Goal: Navigation & Orientation: Understand site structure

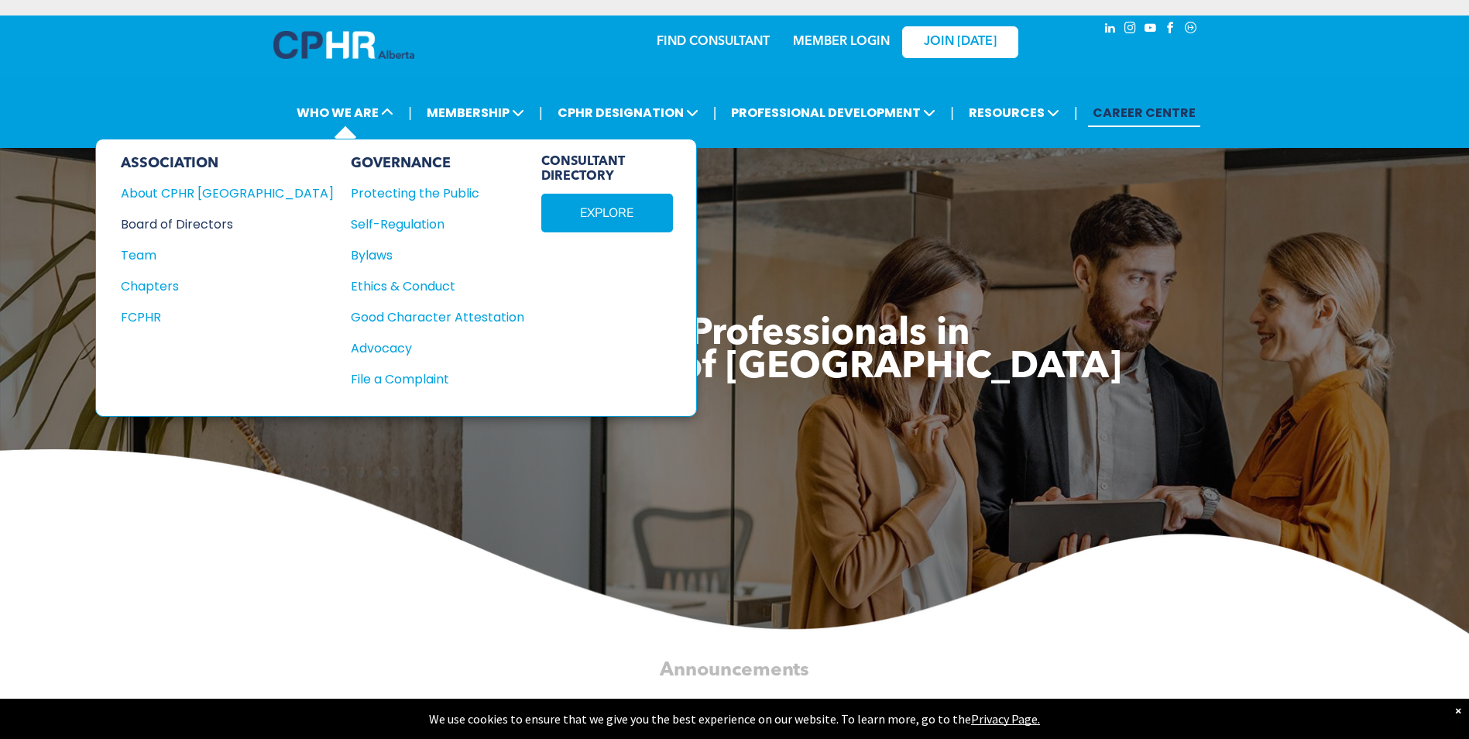
click at [215, 225] on div "Board of Directors" at bounding box center [217, 223] width 192 height 19
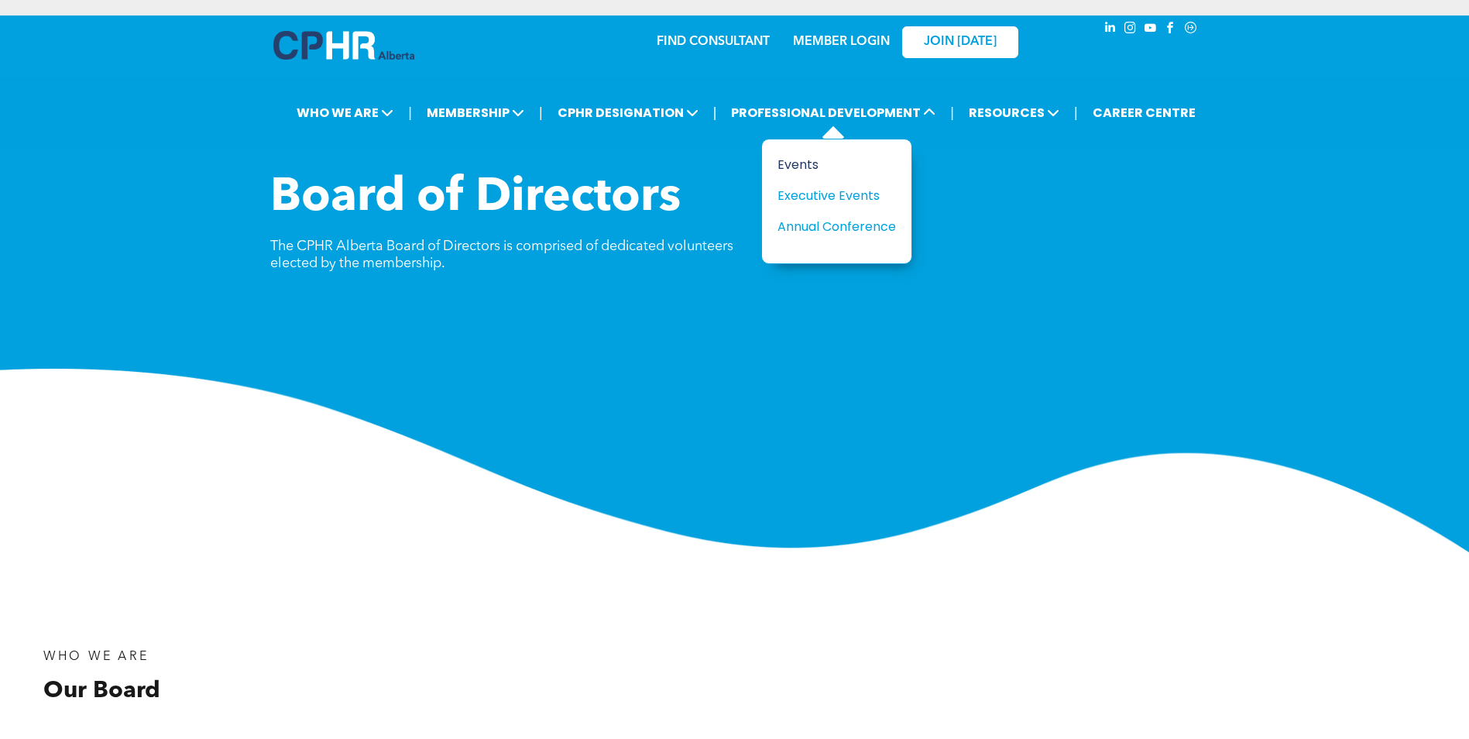
click at [806, 156] on div "Events" at bounding box center [830, 164] width 107 height 19
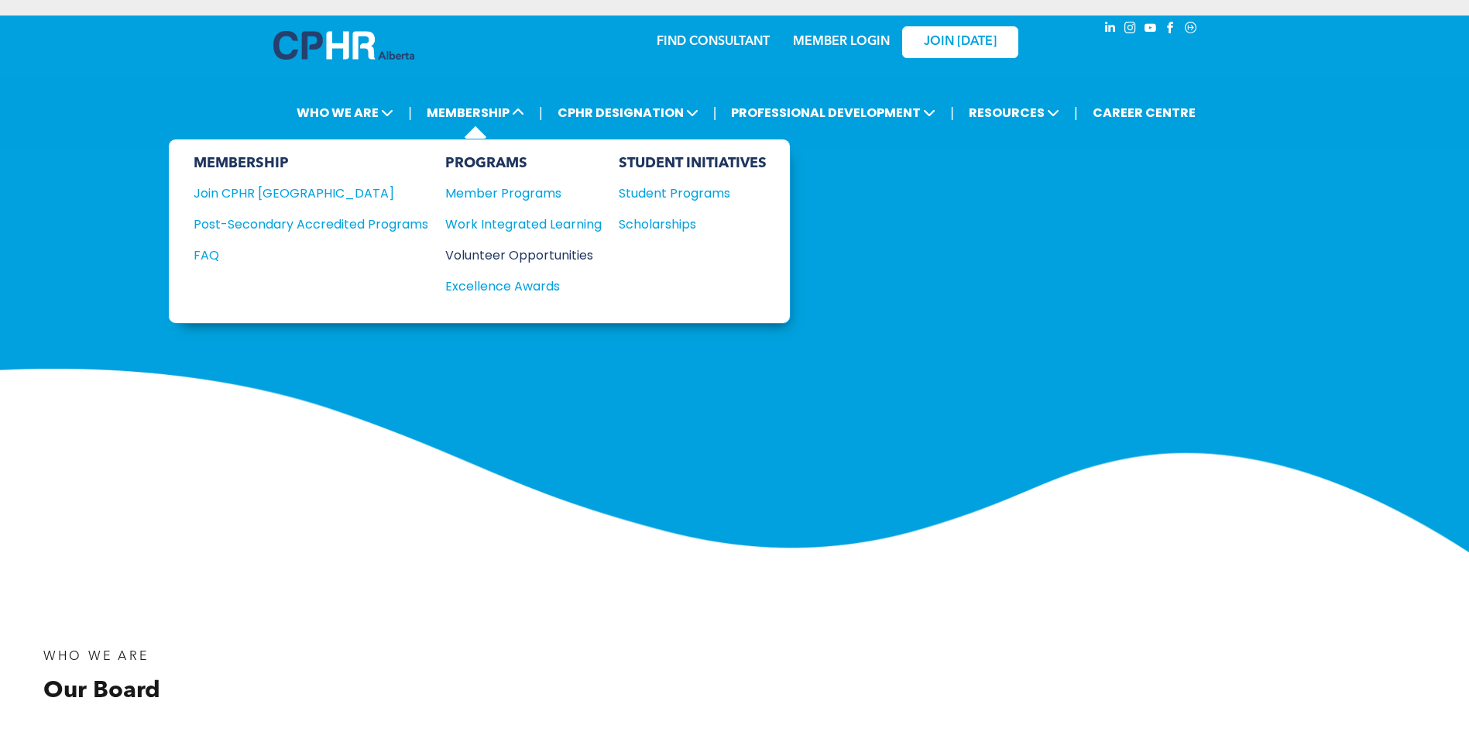
click at [513, 250] on div "Volunteer Opportunities" at bounding box center [515, 254] width 141 height 19
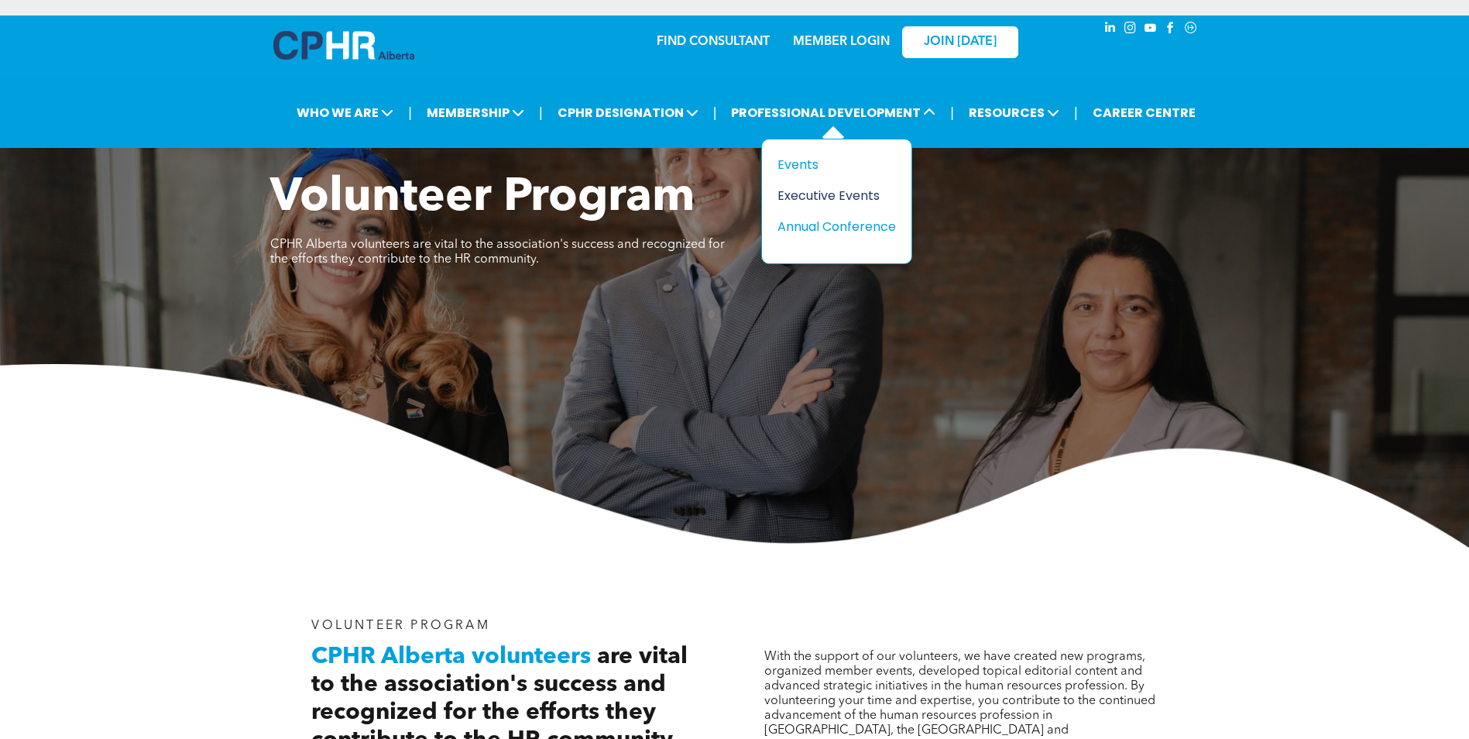
click at [845, 195] on div "Executive Events" at bounding box center [830, 195] width 107 height 19
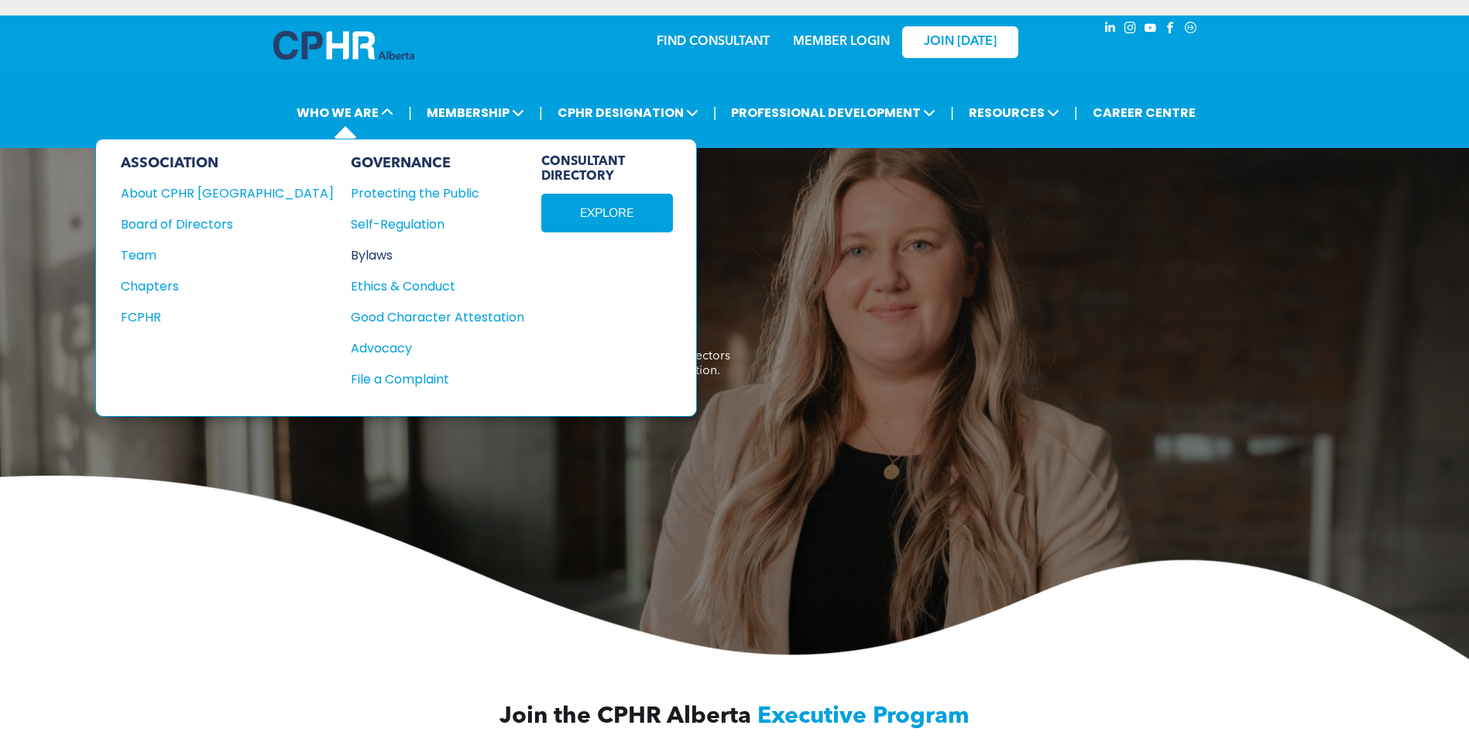
click at [351, 258] on div "Bylaws" at bounding box center [429, 254] width 156 height 19
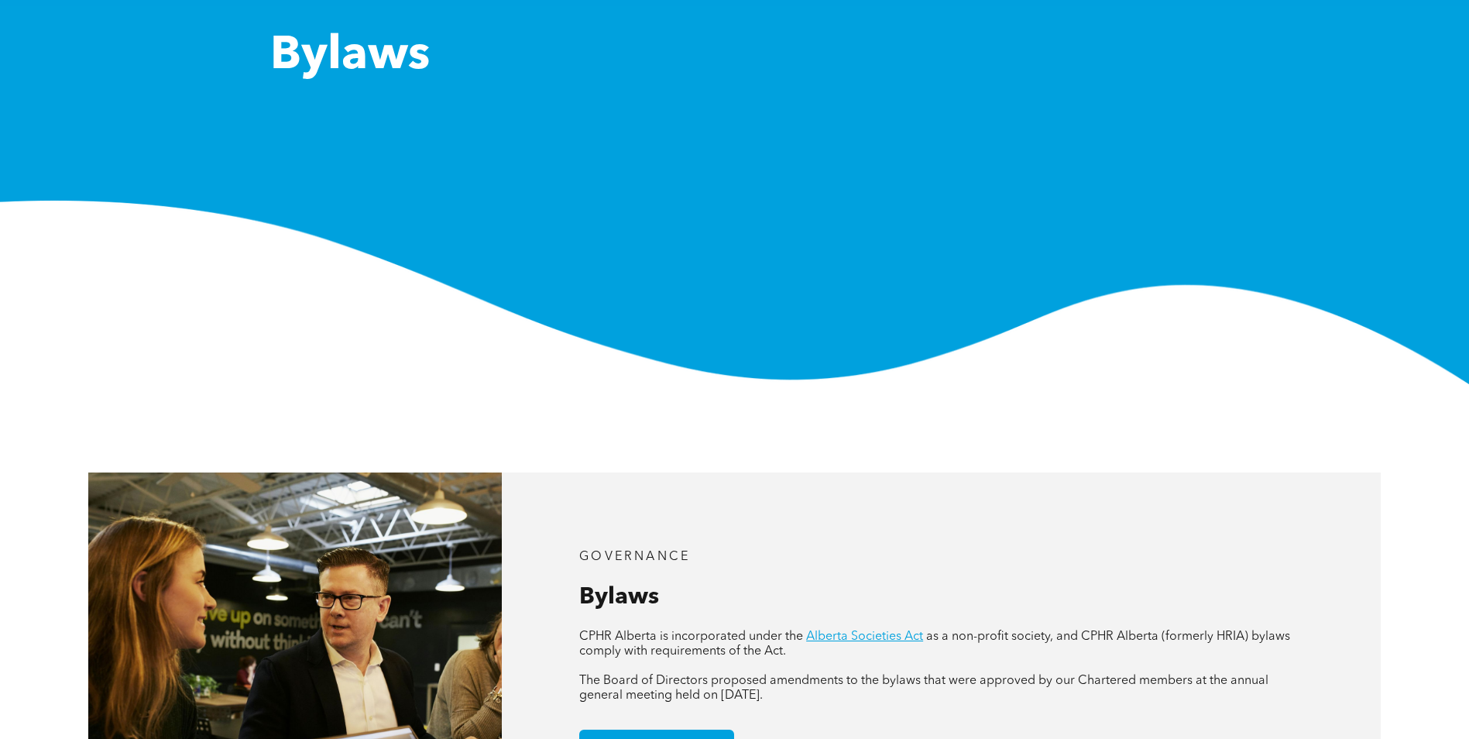
scroll to position [310, 0]
